Goal: Participate in discussion

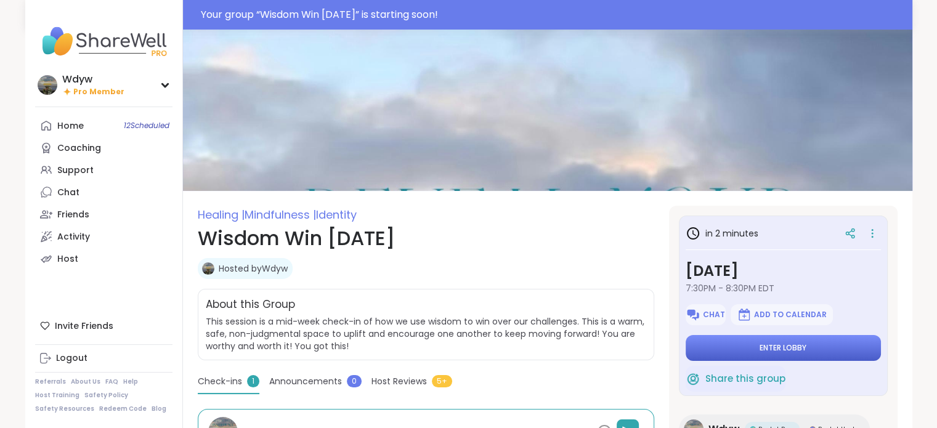
click at [800, 347] on span "Enter lobby" at bounding box center [782, 348] width 47 height 10
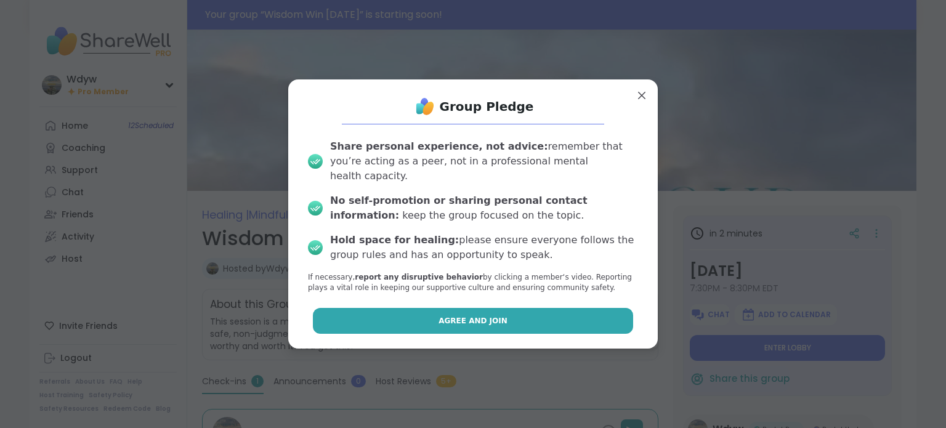
click at [566, 309] on button "Agree and Join" at bounding box center [473, 321] width 321 height 26
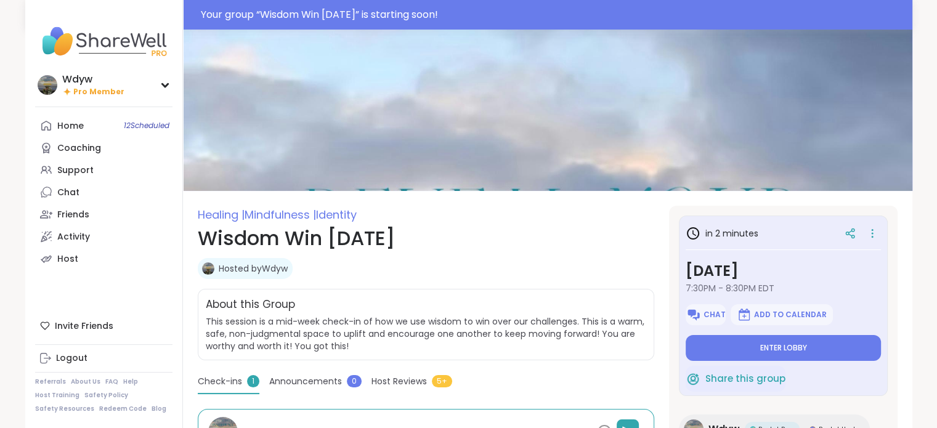
type textarea "*"
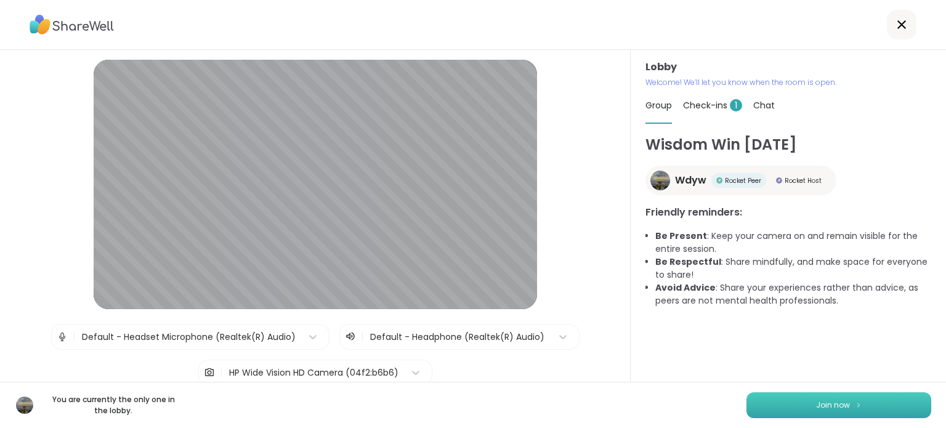
click at [789, 403] on button "Join now" at bounding box center [838, 405] width 185 height 26
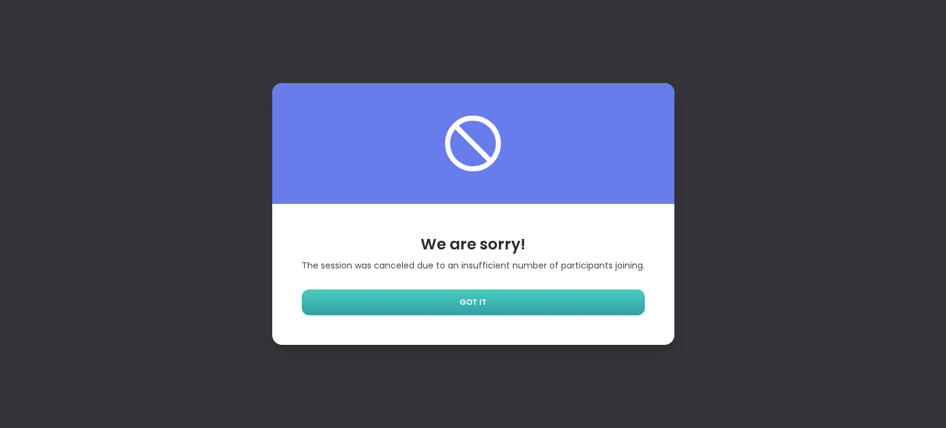
click at [547, 299] on link "GOT IT" at bounding box center [473, 302] width 343 height 26
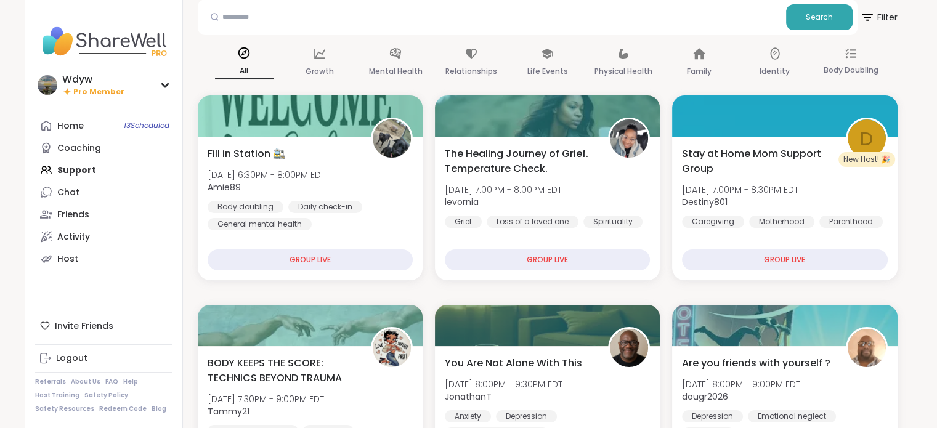
scroll to position [91, 0]
